Goal: Transaction & Acquisition: Purchase product/service

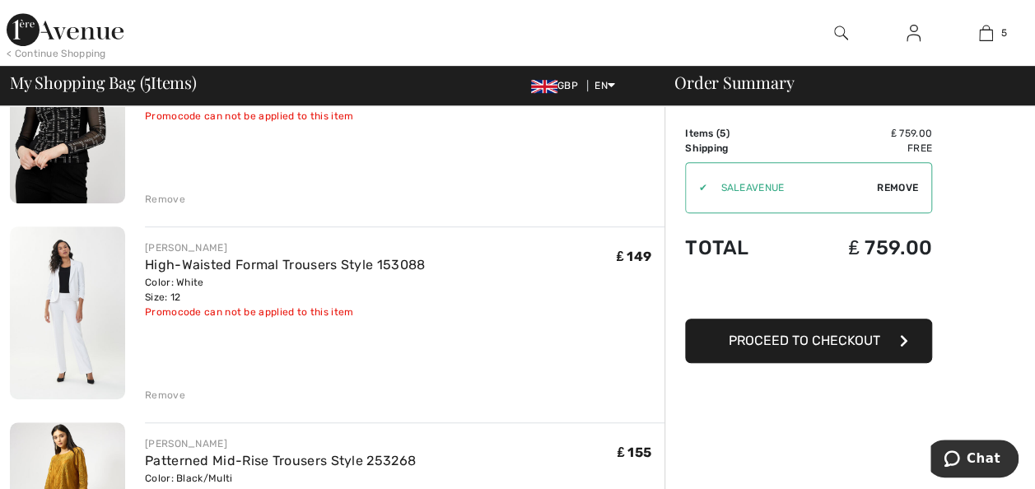
scroll to position [409, 0]
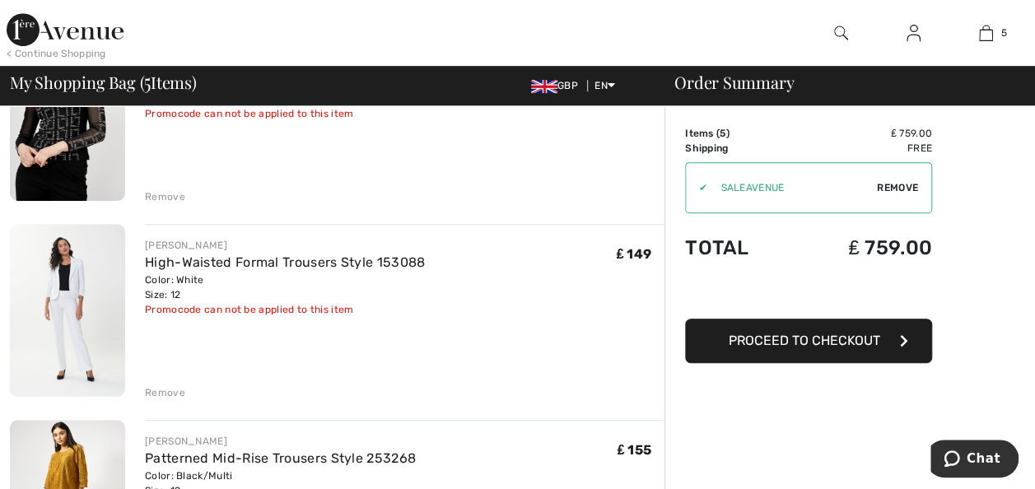
click at [160, 394] on div "Remove" at bounding box center [165, 392] width 40 height 15
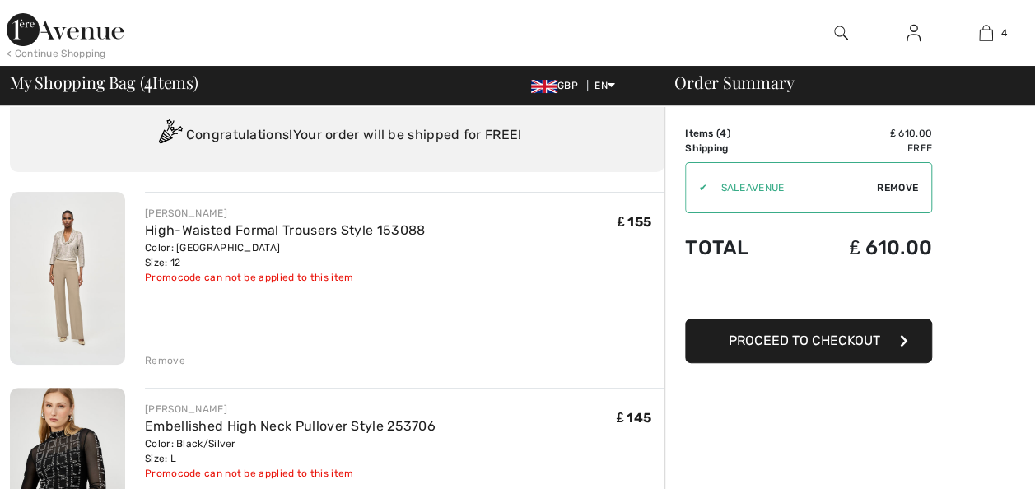
scroll to position [0, 0]
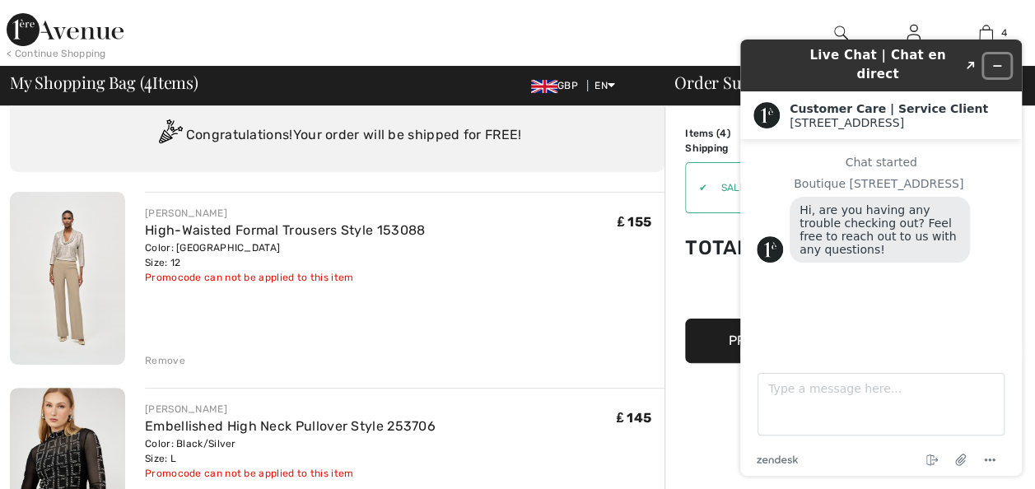
click at [997, 61] on icon "Minimize widget" at bounding box center [998, 66] width 12 height 12
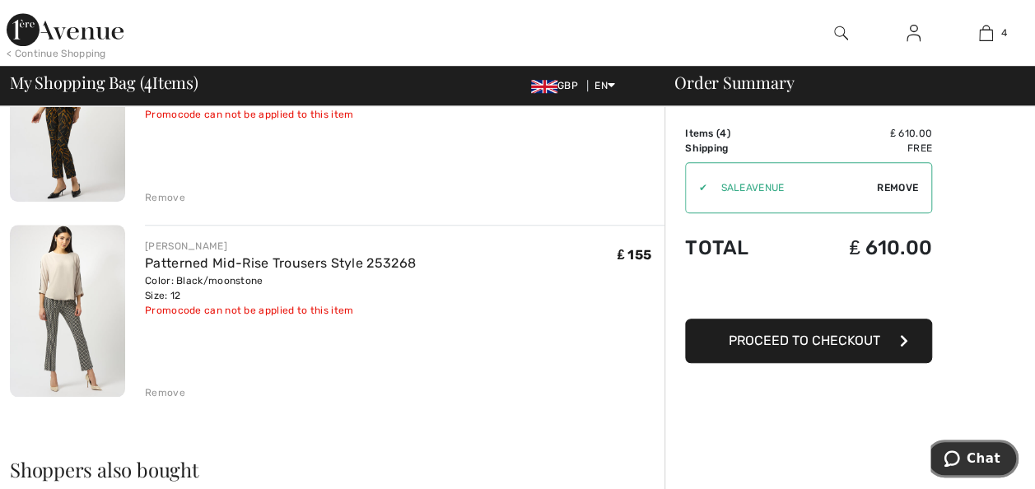
scroll to position [609, 0]
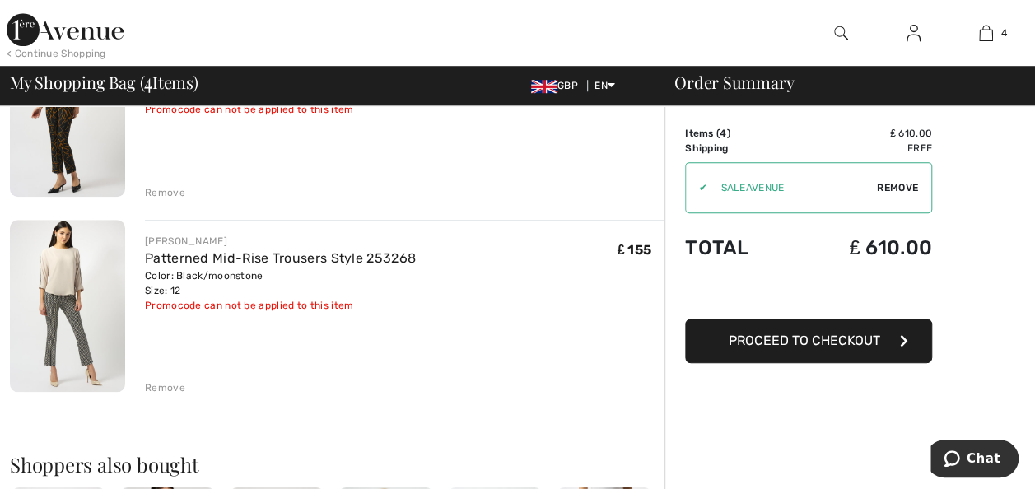
click at [164, 387] on div "Remove" at bounding box center [165, 387] width 40 height 15
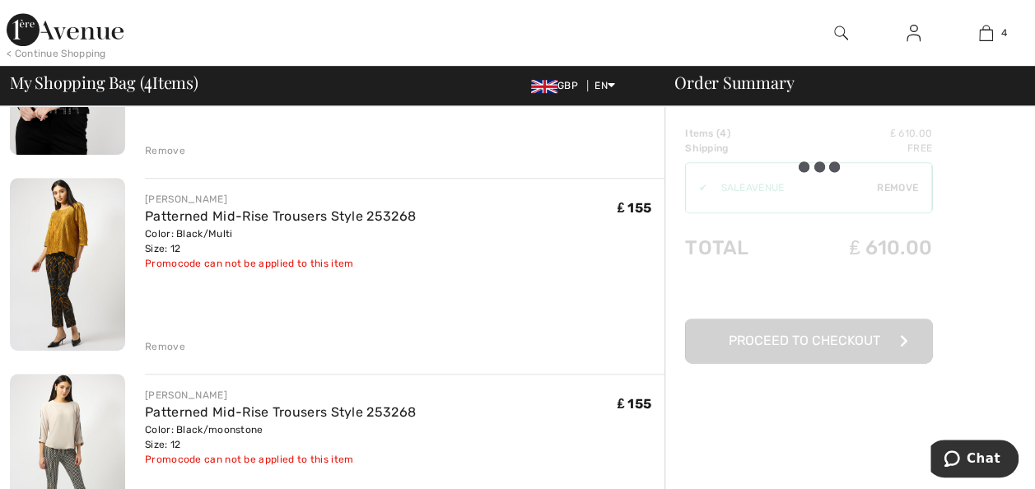
scroll to position [451, 0]
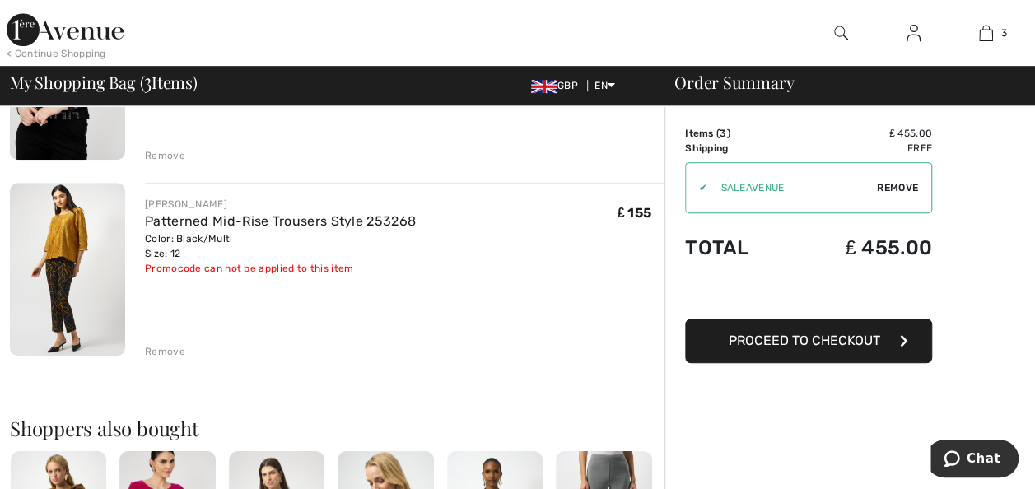
click at [161, 349] on div "Remove" at bounding box center [165, 351] width 40 height 15
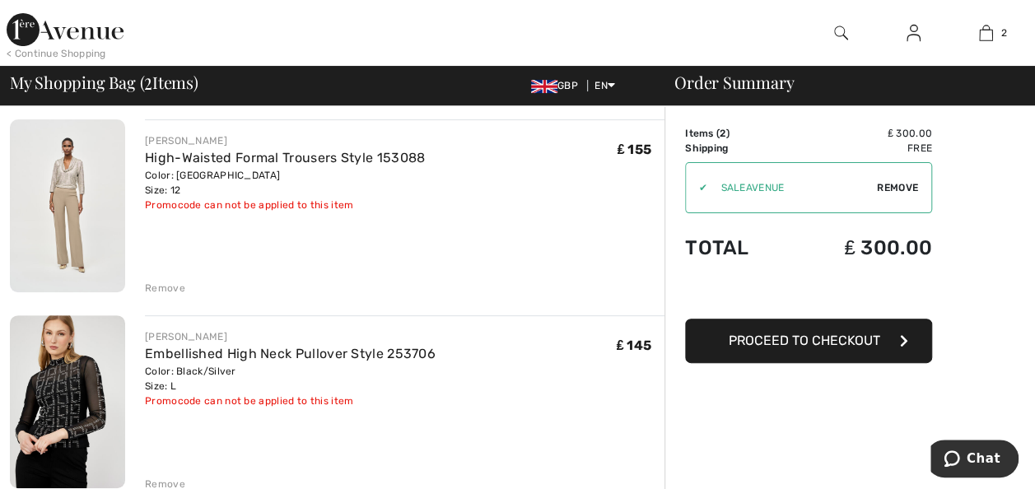
scroll to position [119, 0]
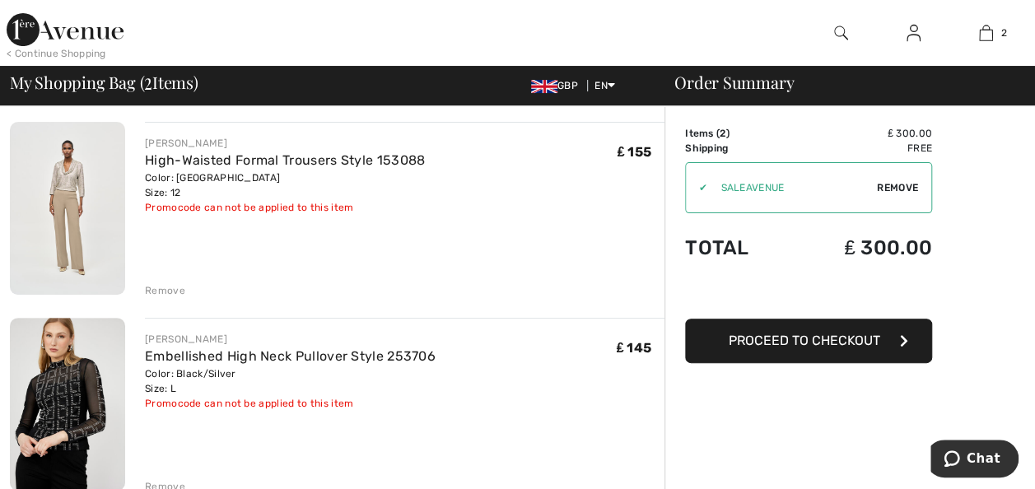
click at [829, 343] on span "Proceed to Checkout" at bounding box center [805, 341] width 152 height 16
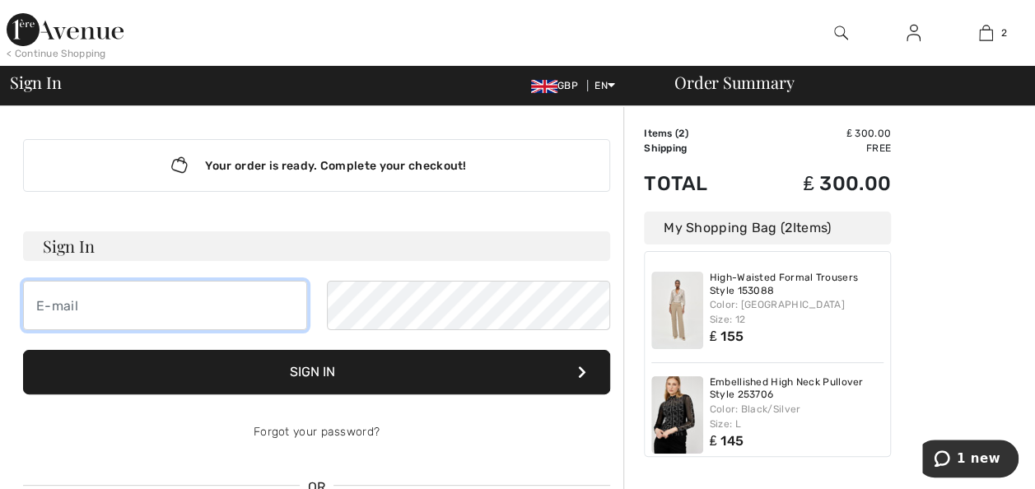
click at [40, 306] on input "email" at bounding box center [165, 305] width 284 height 49
type input "g"
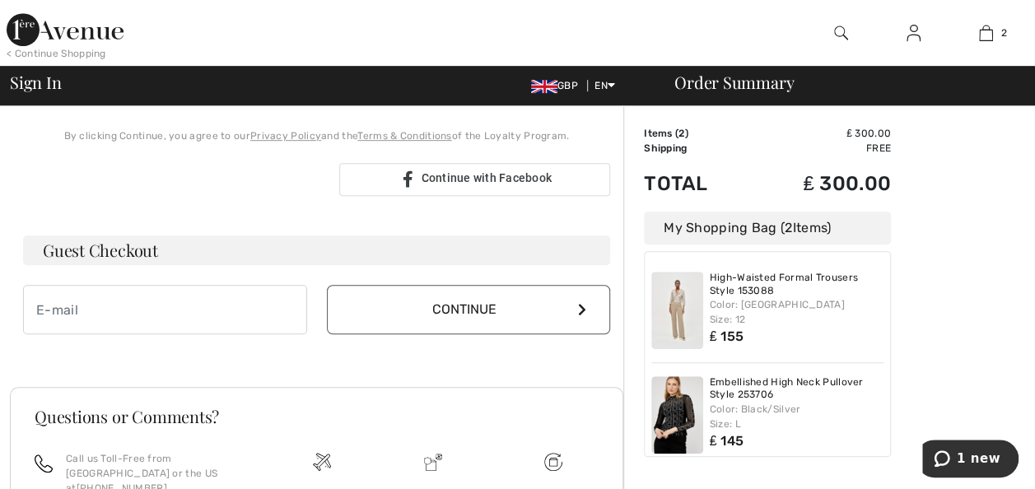
scroll to position [398, 0]
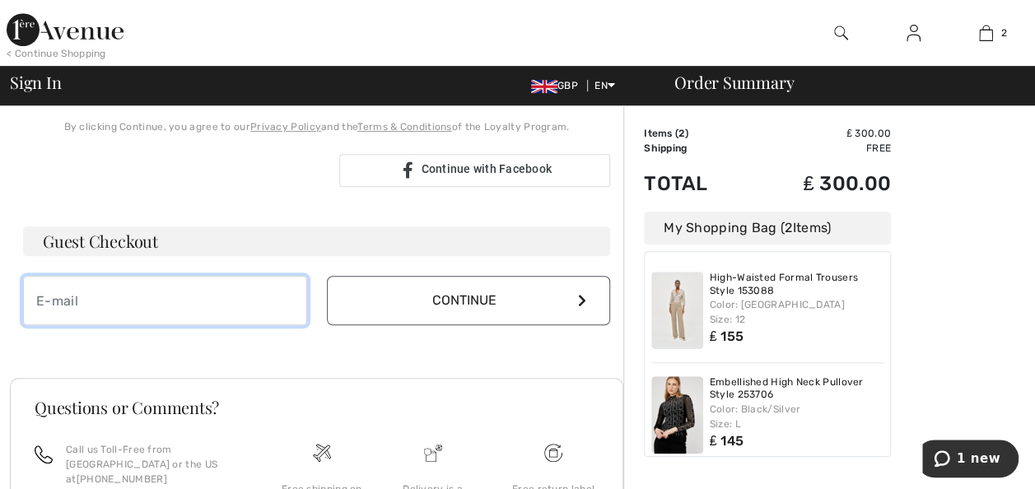
click at [38, 303] on input "email" at bounding box center [165, 300] width 284 height 49
type input "gsg01@btinternet.com"
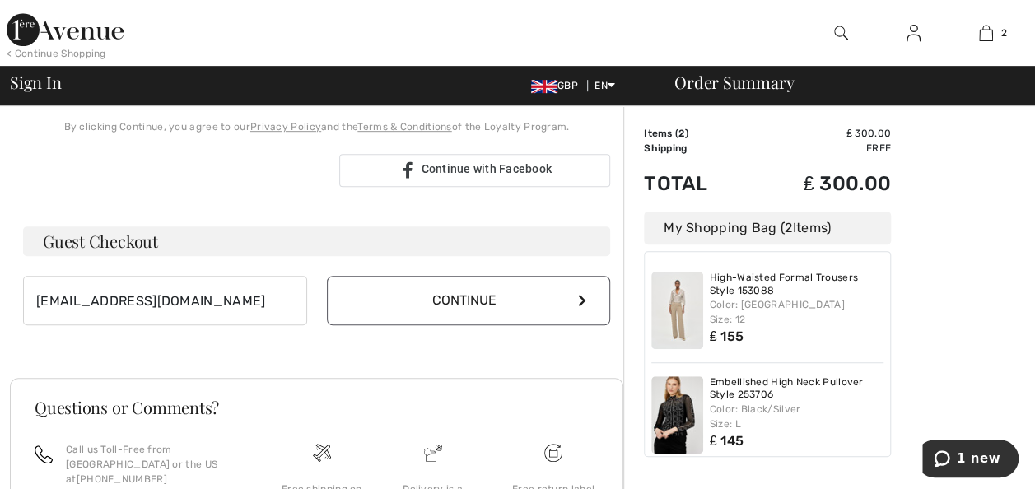
click at [474, 298] on button "Continue" at bounding box center [469, 300] width 284 height 49
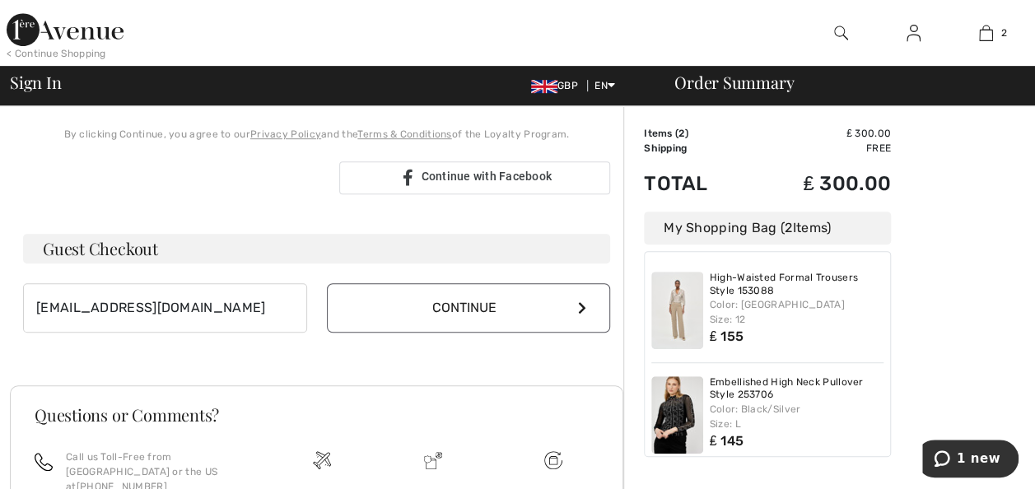
scroll to position [398, 0]
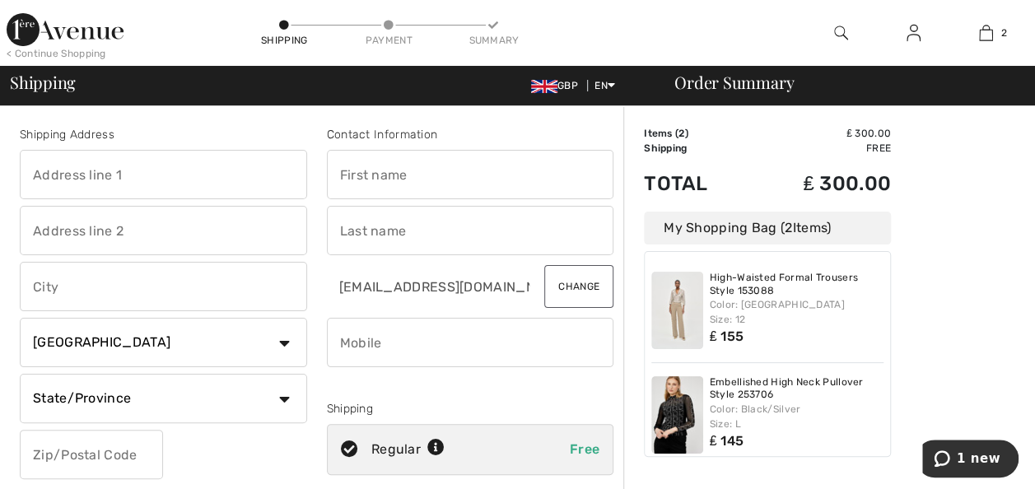
click at [31, 169] on input "text" at bounding box center [163, 174] width 287 height 49
type input "19 Ellingham Road"
type input "New Milton"
select select "GB"
type input "BH25 7RB"
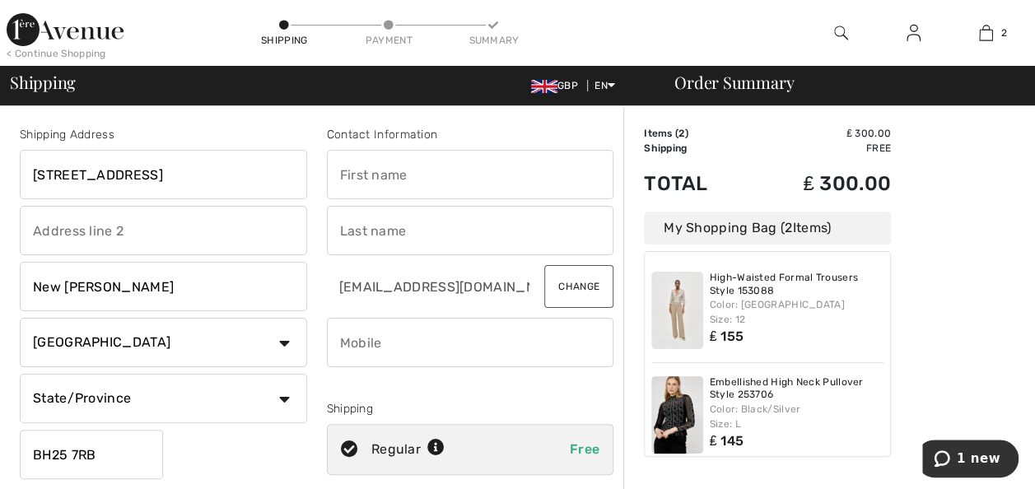
type input "Michelle"
type input "Conyers"
type input "07900993959"
type input "BH257RB"
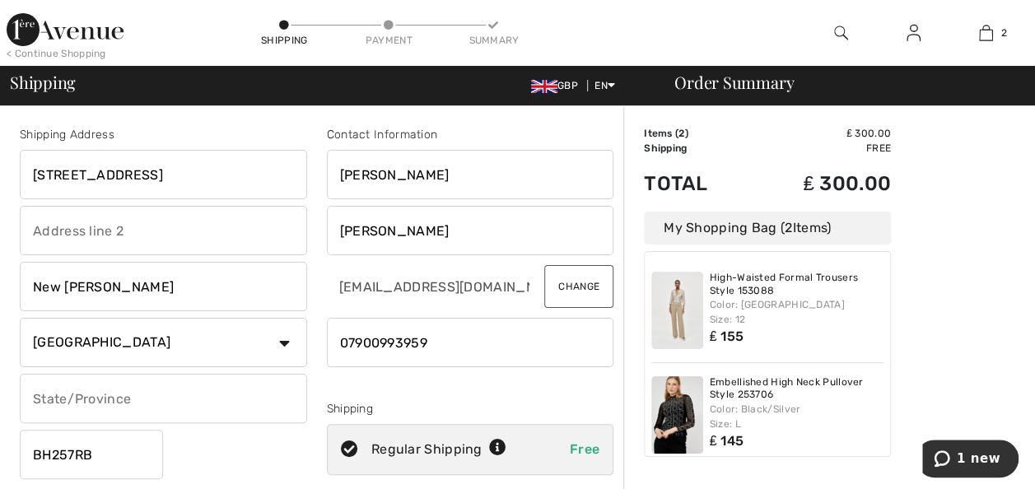
click at [38, 402] on input "text" at bounding box center [163, 398] width 287 height 49
type input "Hampshire"
click at [269, 451] on div "Shipping Address 19 Ellingham Road New Milton Country Canada United States Afgh…" at bounding box center [163, 332] width 307 height 413
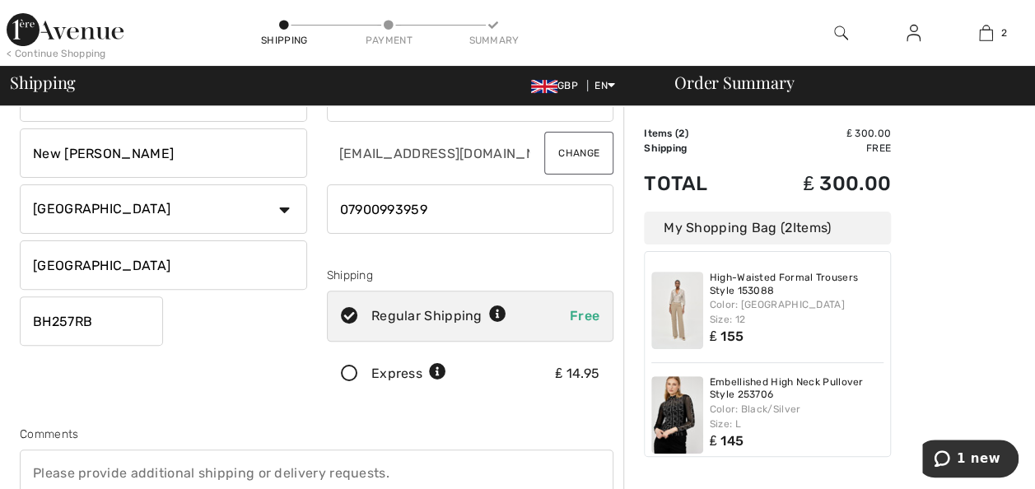
scroll to position [58, 0]
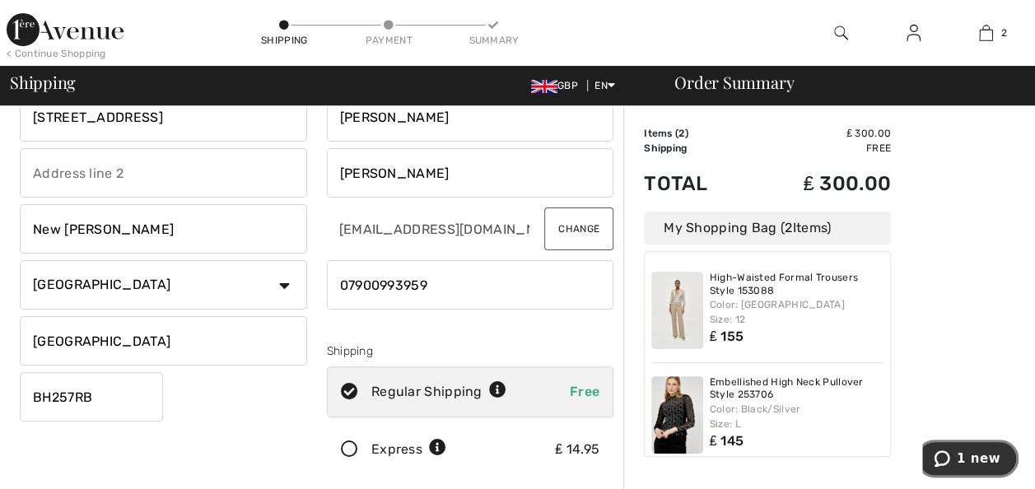
click at [987, 455] on span "1 new" at bounding box center [979, 458] width 44 height 15
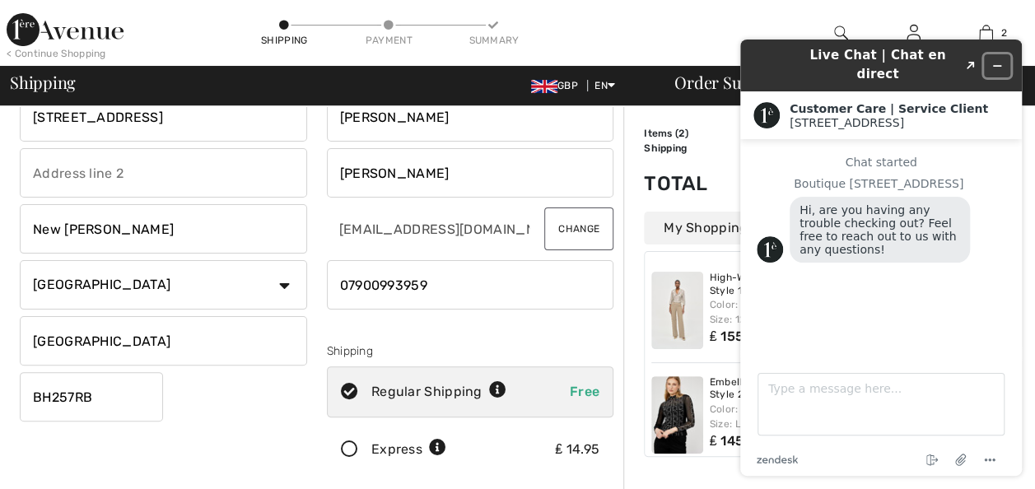
click at [1003, 56] on button "Minimize widget" at bounding box center [997, 65] width 26 height 23
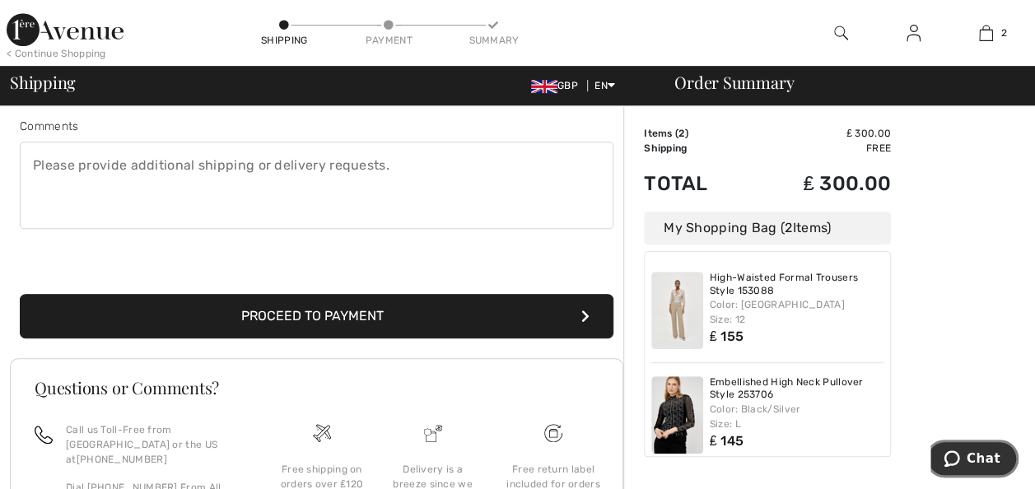
scroll to position [516, 0]
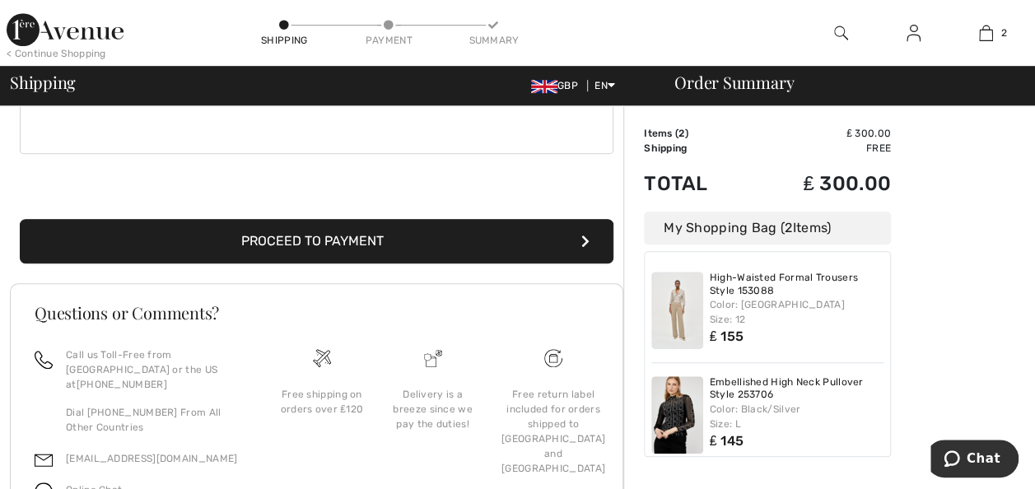
click at [270, 239] on button "Proceed to Payment" at bounding box center [317, 241] width 594 height 44
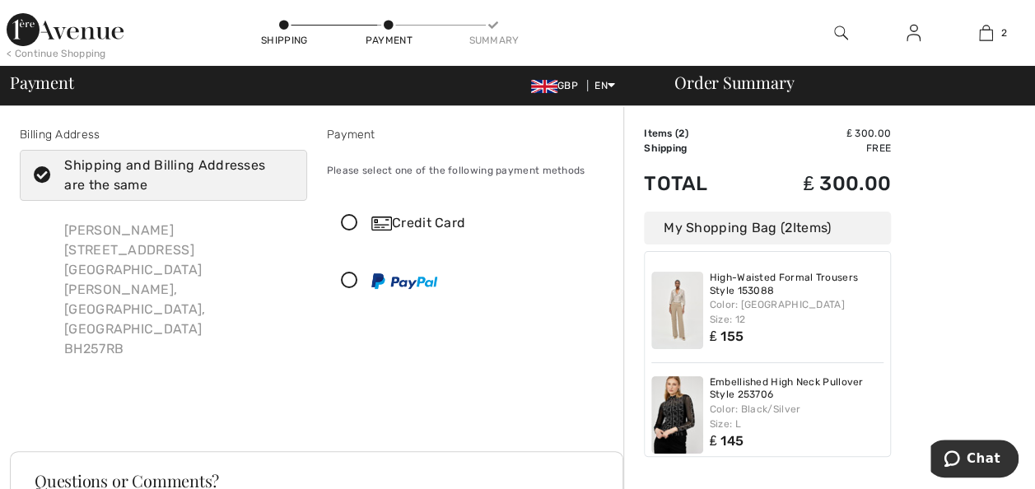
click at [348, 224] on icon at bounding box center [350, 223] width 44 height 17
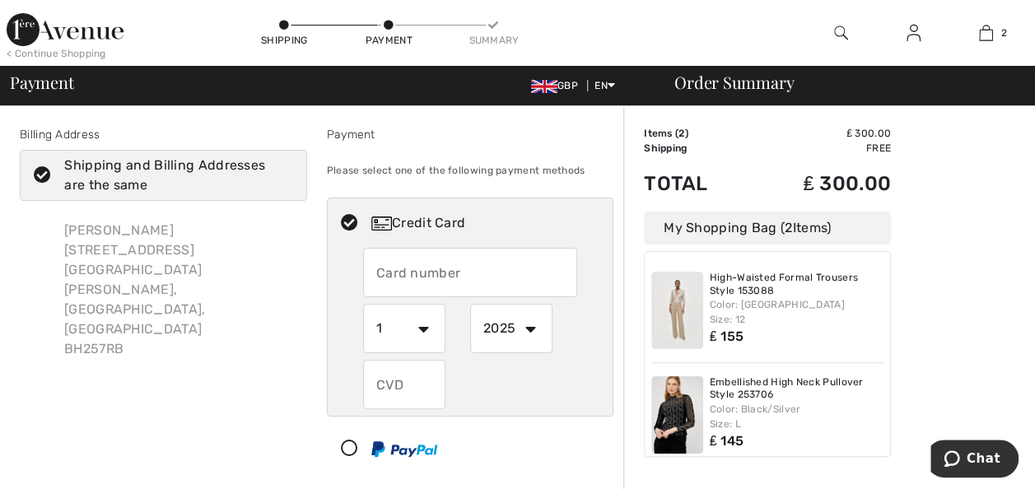
click at [384, 276] on input "text" at bounding box center [470, 272] width 214 height 49
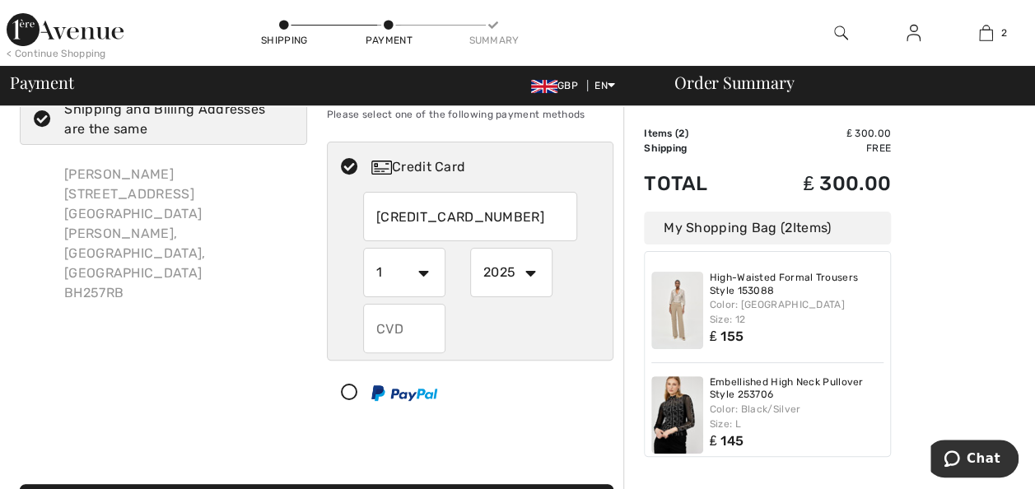
scroll to position [69, 0]
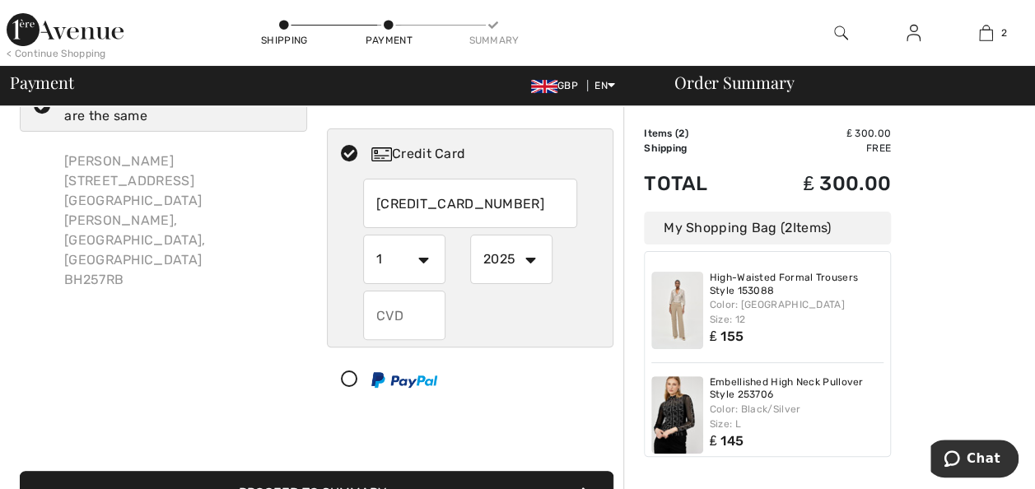
type input "4670620593279264"
click at [418, 267] on select "1 2 3 4 5 6 7 8 9 10 11 12" at bounding box center [404, 259] width 82 height 49
click at [285, 290] on div "Billing Address Shipping and Billing Addresses are the same Michelle Conyers 19…" at bounding box center [163, 234] width 307 height 355
click at [420, 263] on select "1 2 3 4 5 6 7 8 9 10 11 12" at bounding box center [404, 259] width 82 height 49
select select "3"
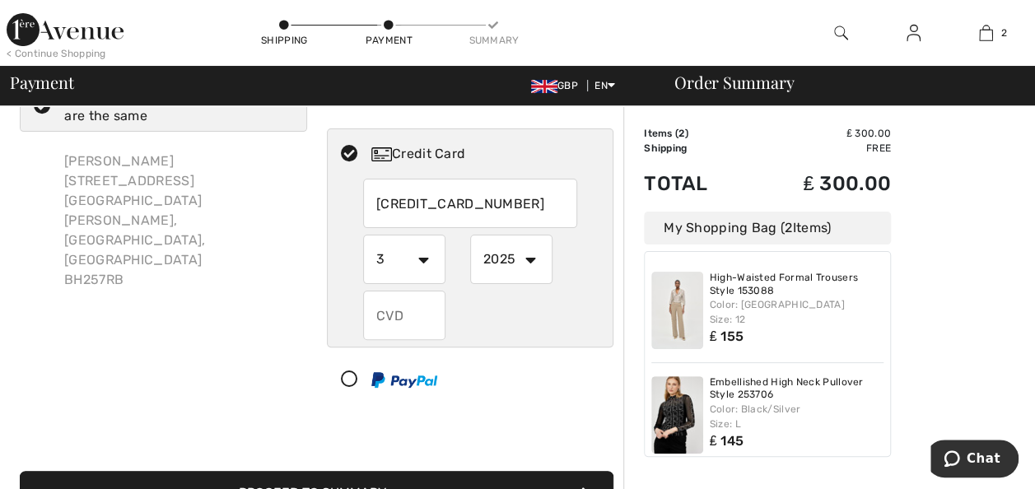
click at [363, 235] on select "1 2 3 4 5 6 7 8 9 10 11 12" at bounding box center [404, 259] width 82 height 49
click at [532, 267] on select "2025 2026 2027 2028 2029 2030 2031 2032 2033 2034 2035" at bounding box center [511, 259] width 82 height 49
select select "2029"
click at [470, 235] on select "2025 2026 2027 2028 2029 2030 2031 2032 2033 2034 2035" at bounding box center [511, 259] width 82 height 49
click at [400, 312] on input "text" at bounding box center [404, 315] width 82 height 49
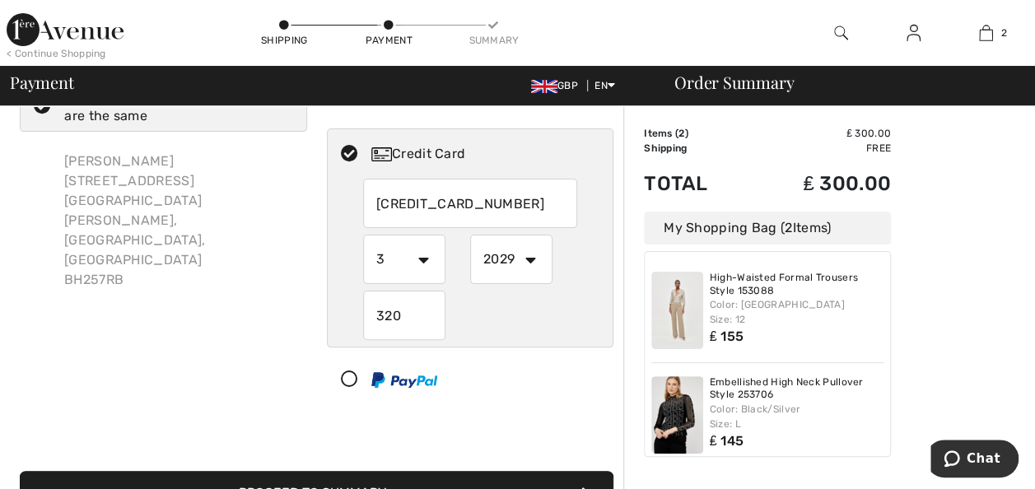
type input "320"
click at [263, 298] on div "Billing Address Shipping and Billing Addresses are the same Michelle Conyers 19…" at bounding box center [163, 234] width 307 height 355
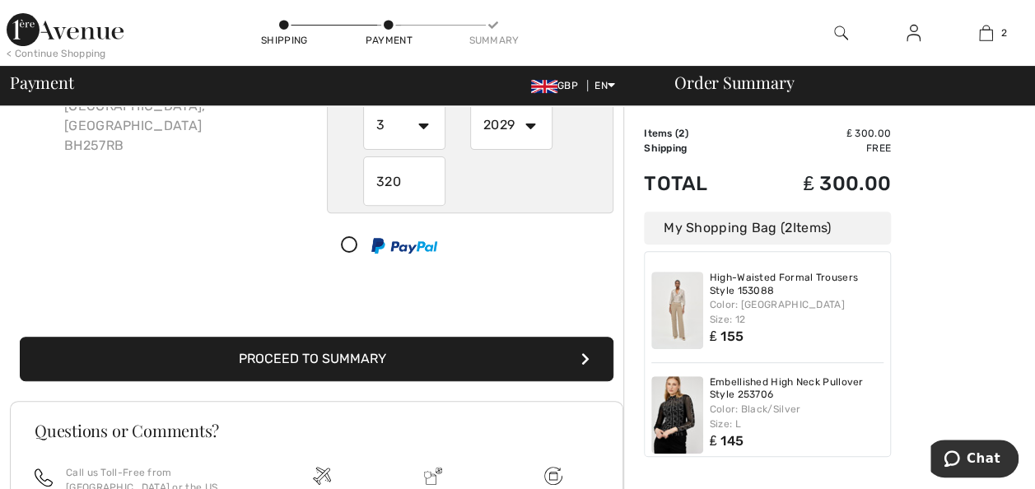
scroll to position [217, 0]
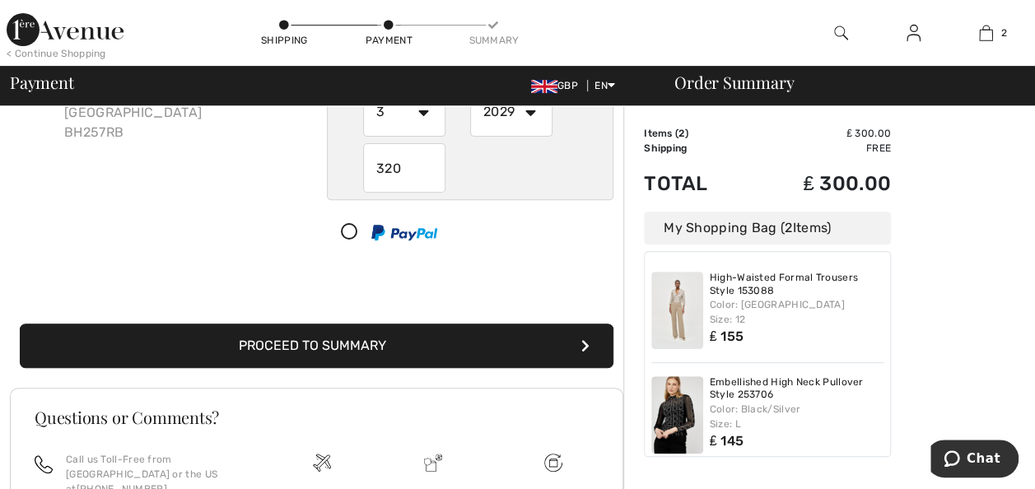
click at [289, 343] on button "Proceed to Summary" at bounding box center [317, 346] width 594 height 44
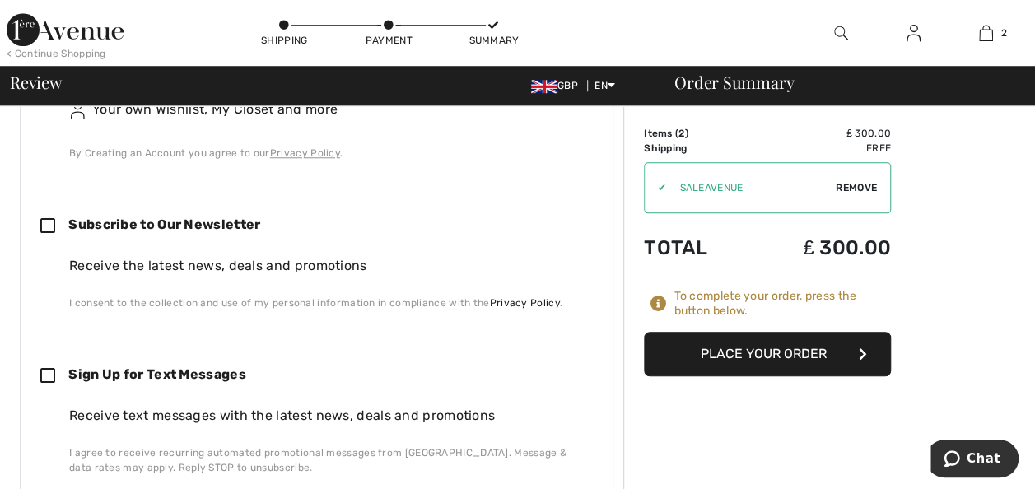
scroll to position [670, 0]
click at [777, 354] on button "Place Your Order" at bounding box center [767, 354] width 247 height 44
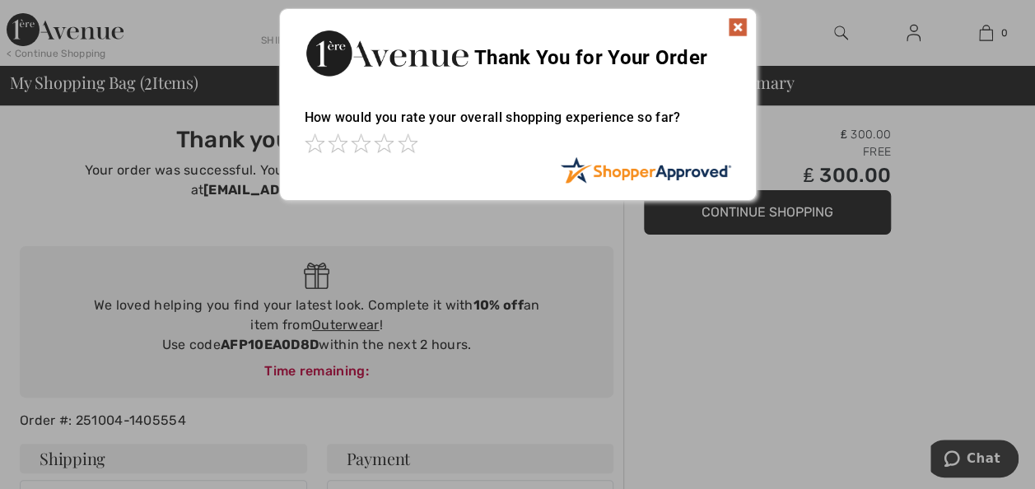
click at [738, 25] on img at bounding box center [738, 27] width 20 height 20
